Goal: Communication & Community: Share content

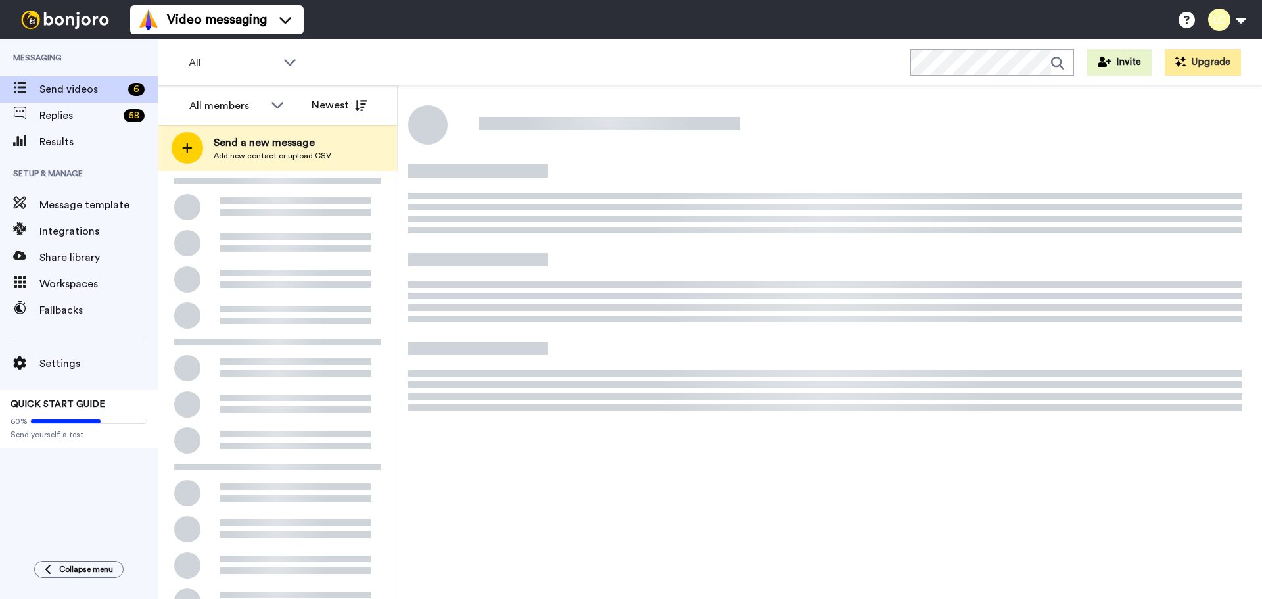
click at [275, 143] on span "Send a new message" at bounding box center [273, 143] width 118 height 16
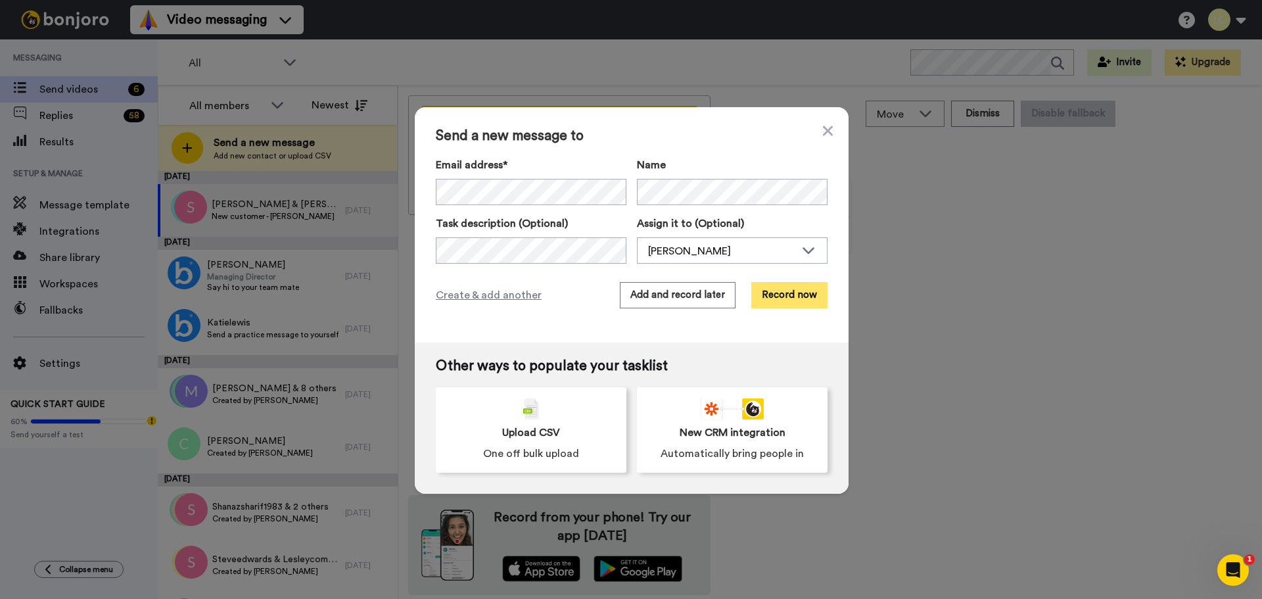
click at [763, 289] on button "Record now" at bounding box center [789, 295] width 76 height 26
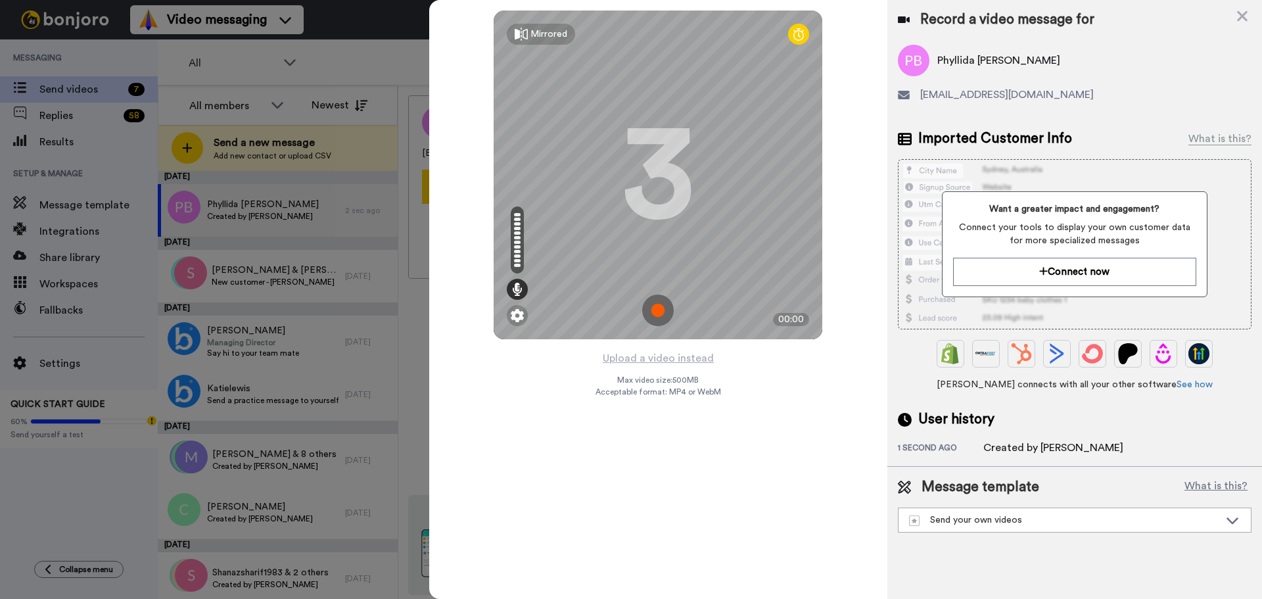
click at [653, 300] on img at bounding box center [658, 311] width 32 height 32
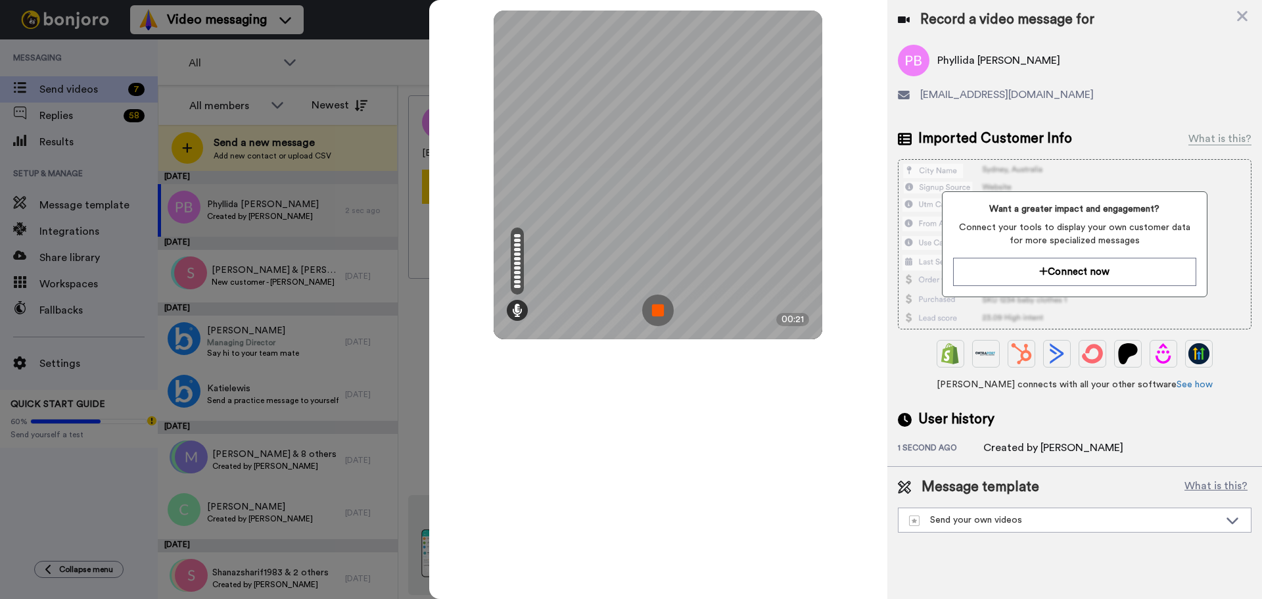
click at [661, 304] on img at bounding box center [658, 311] width 32 height 32
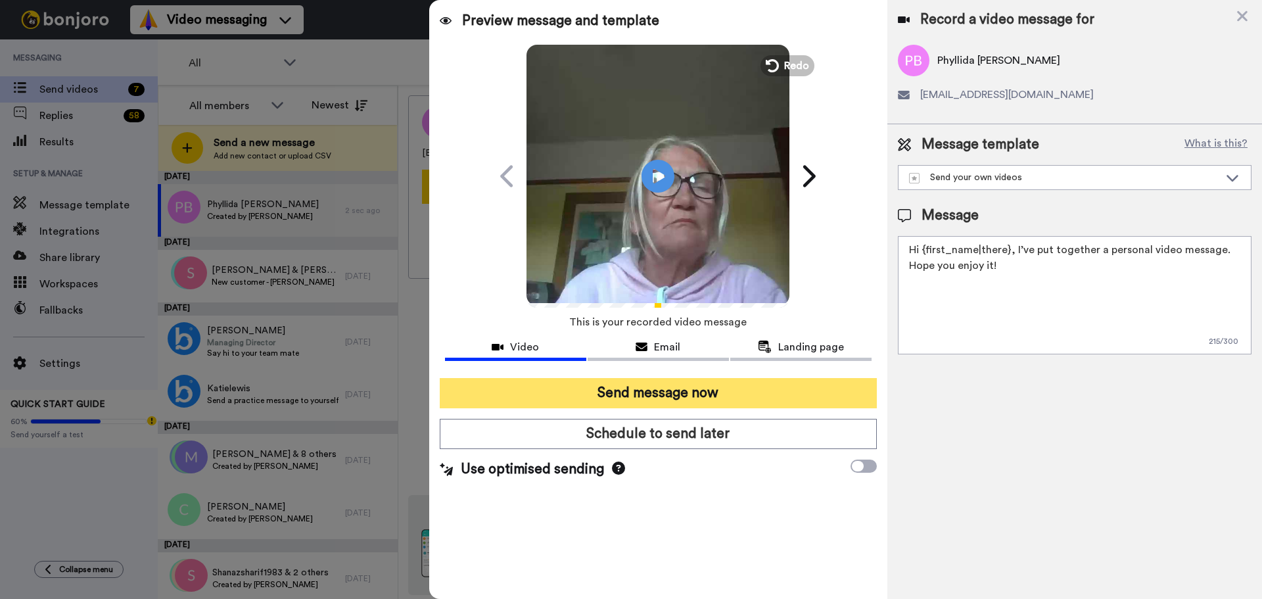
click at [685, 384] on button "Send message now" at bounding box center [658, 393] width 437 height 30
